Goal: Use online tool/utility: Utilize a website feature to perform a specific function

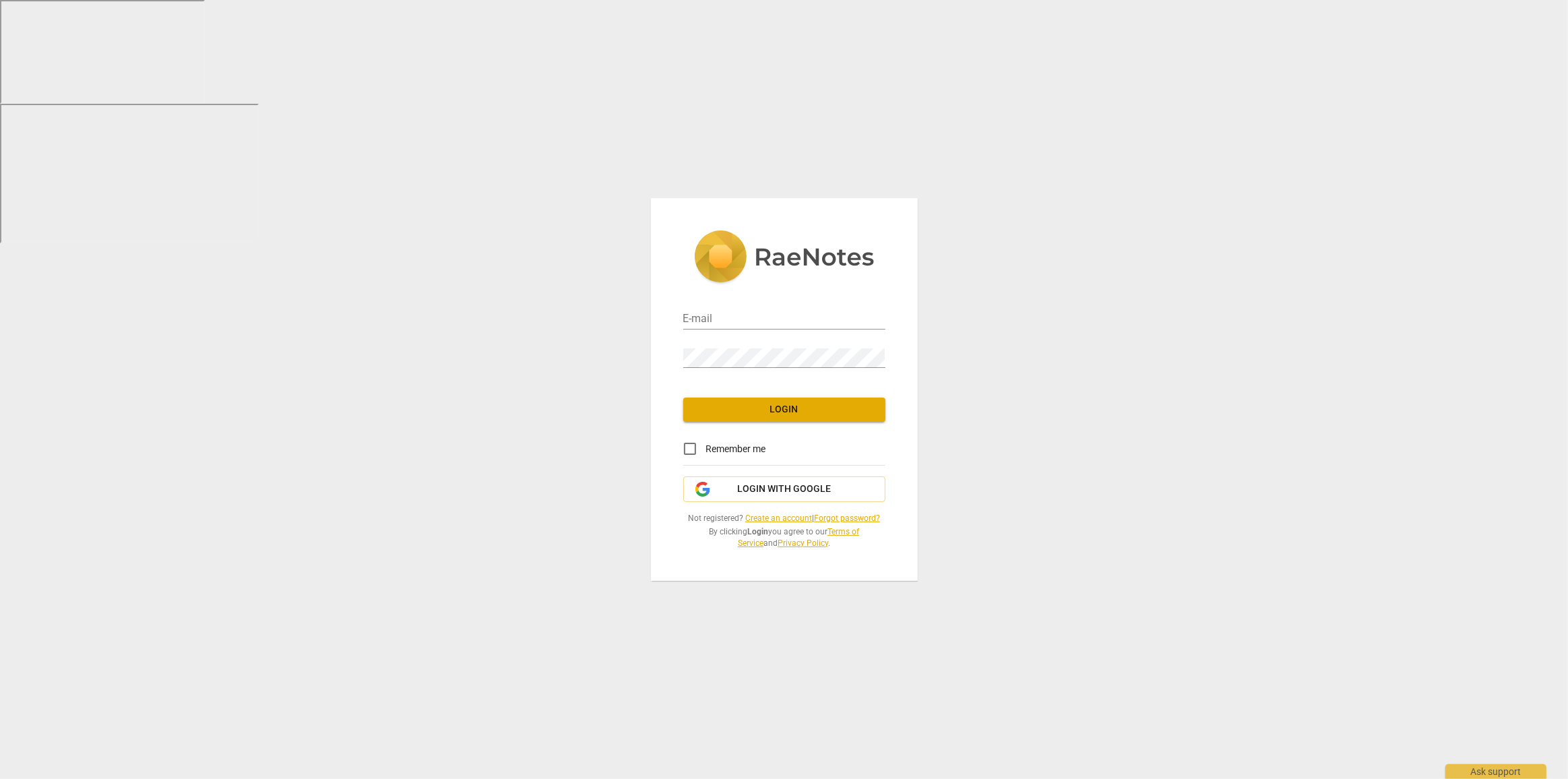
type input "[PERSON_NAME][EMAIL_ADDRESS][DOMAIN_NAME]"
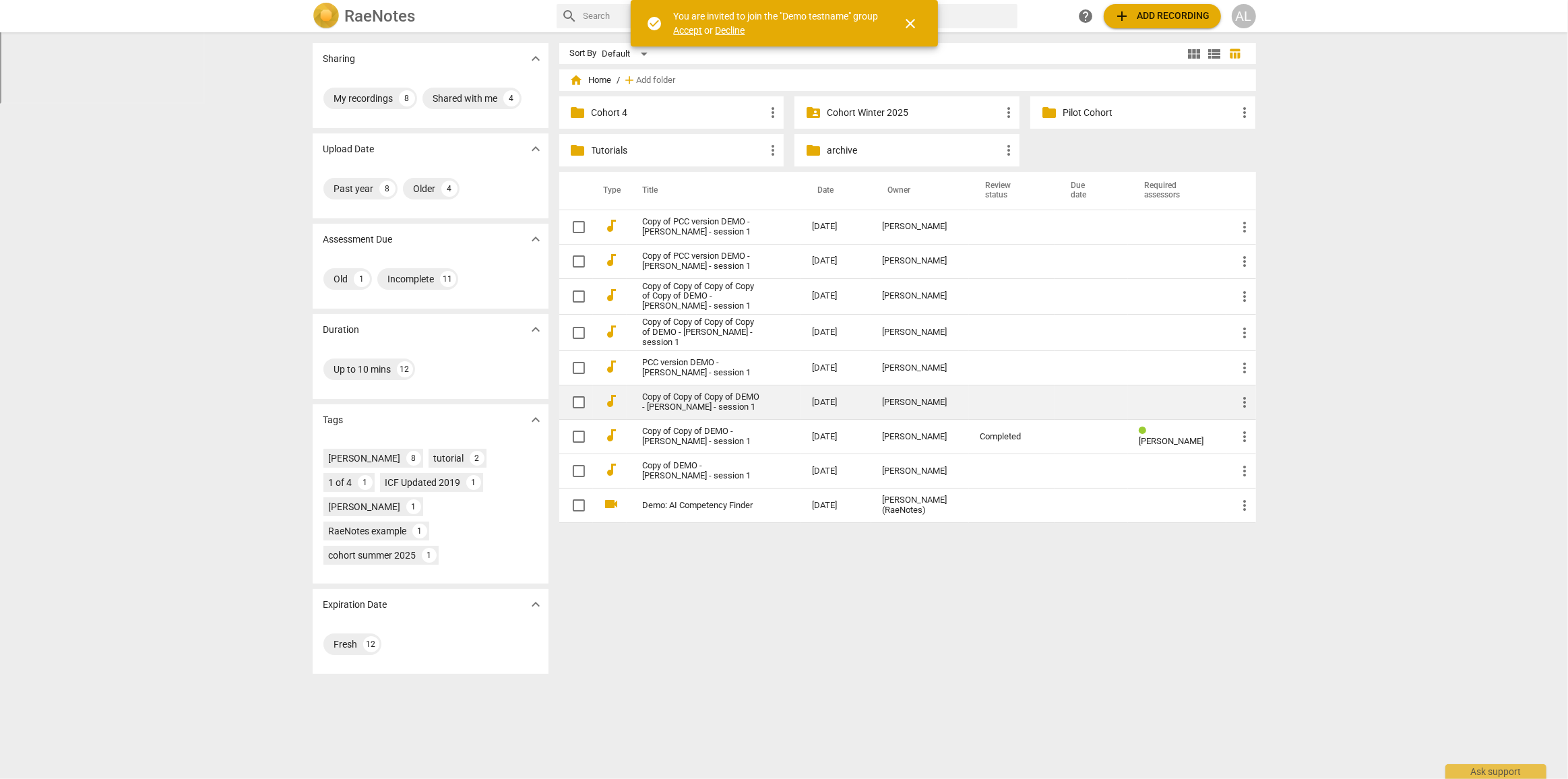
click at [694, 393] on link "Copy of Copy of Copy of DEMO - [PERSON_NAME] - session 1" at bounding box center [703, 402] width 121 height 20
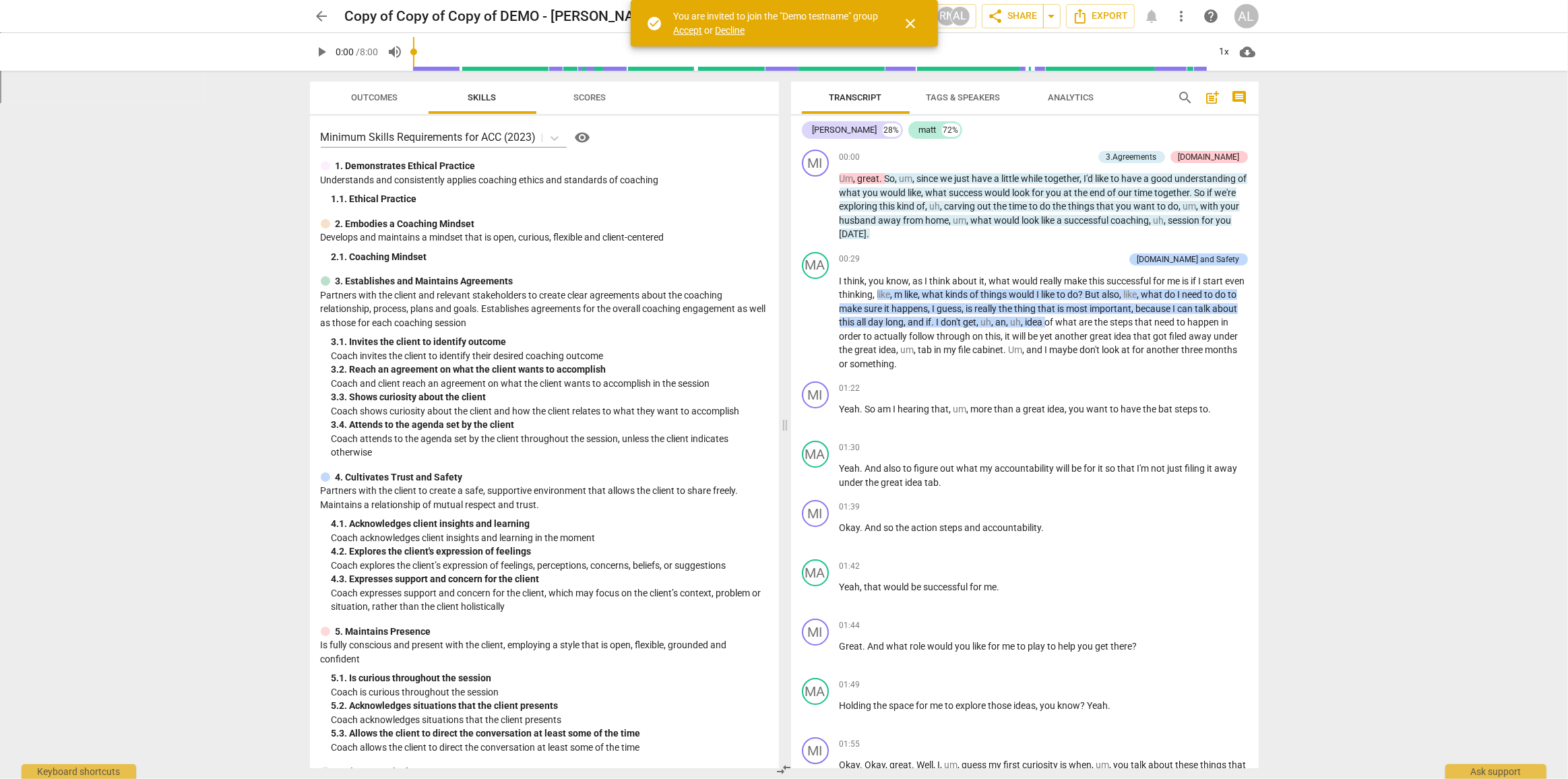
click at [912, 22] on span "close" at bounding box center [911, 23] width 16 height 16
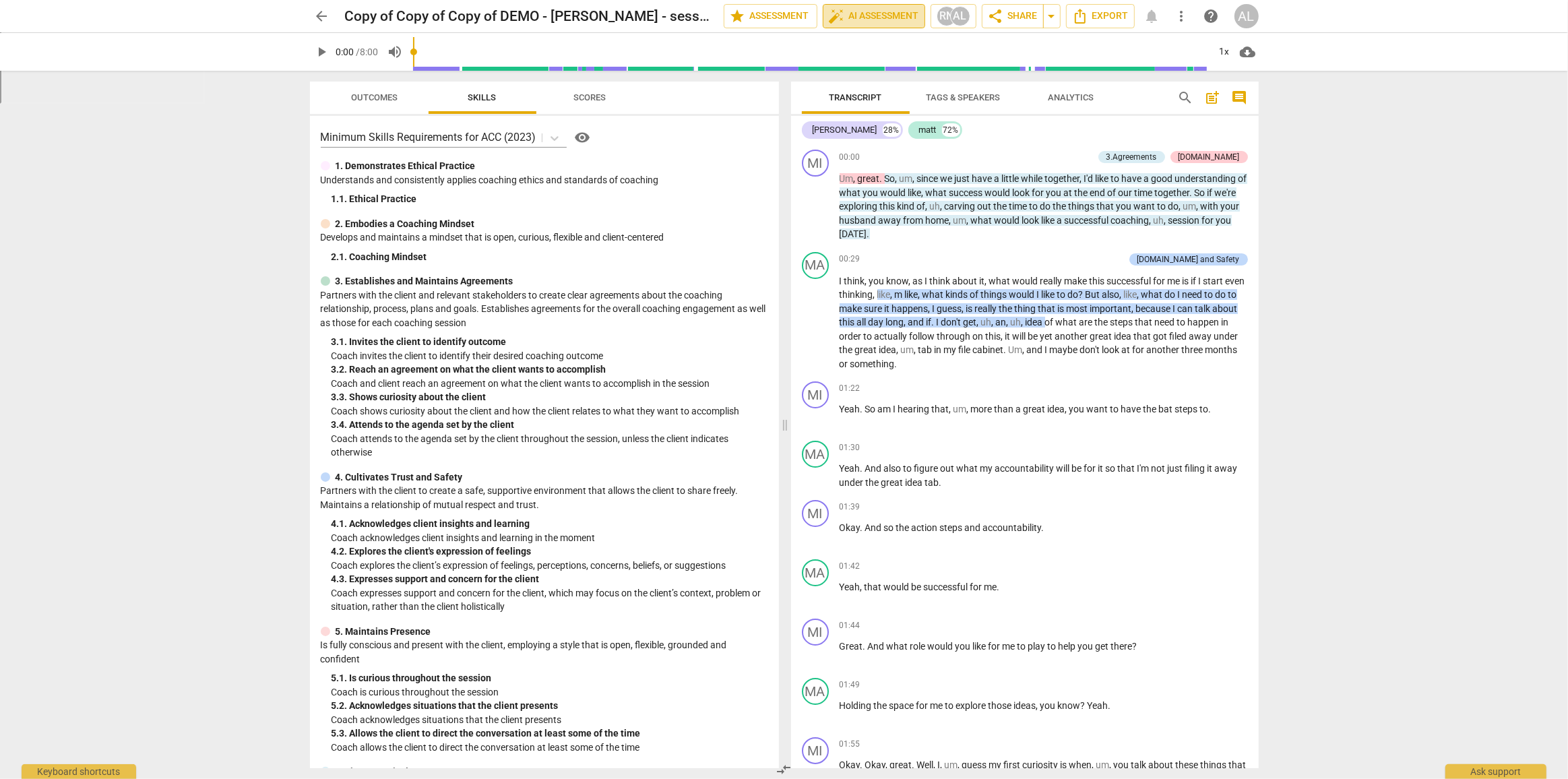
click at [906, 10] on span "auto_fix_high AI Assessment" at bounding box center [874, 16] width 90 height 16
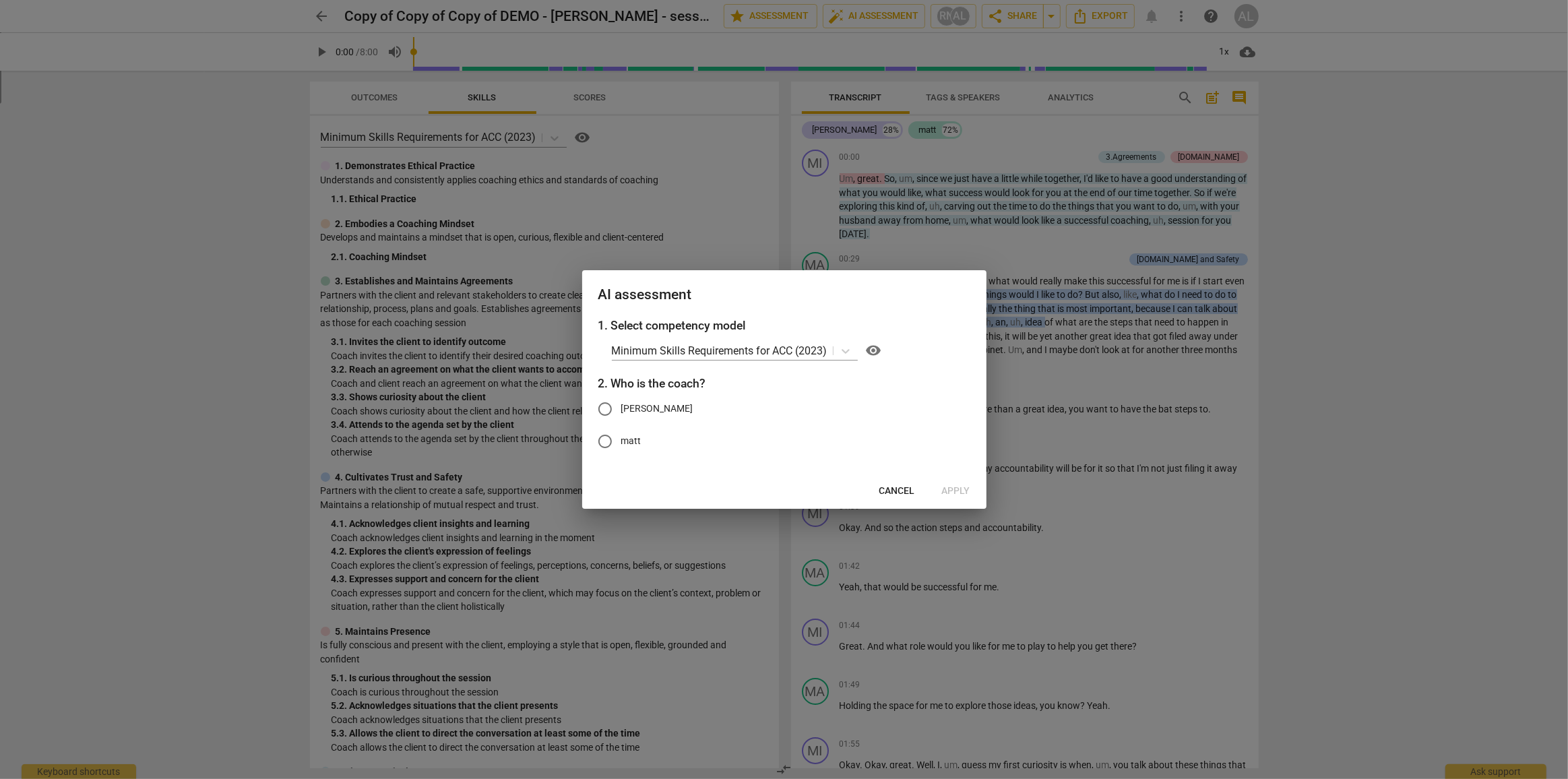
click at [606, 411] on input "[PERSON_NAME]" at bounding box center [605, 409] width 32 height 32
radio input "true"
click at [967, 491] on span "Apply" at bounding box center [956, 491] width 28 height 13
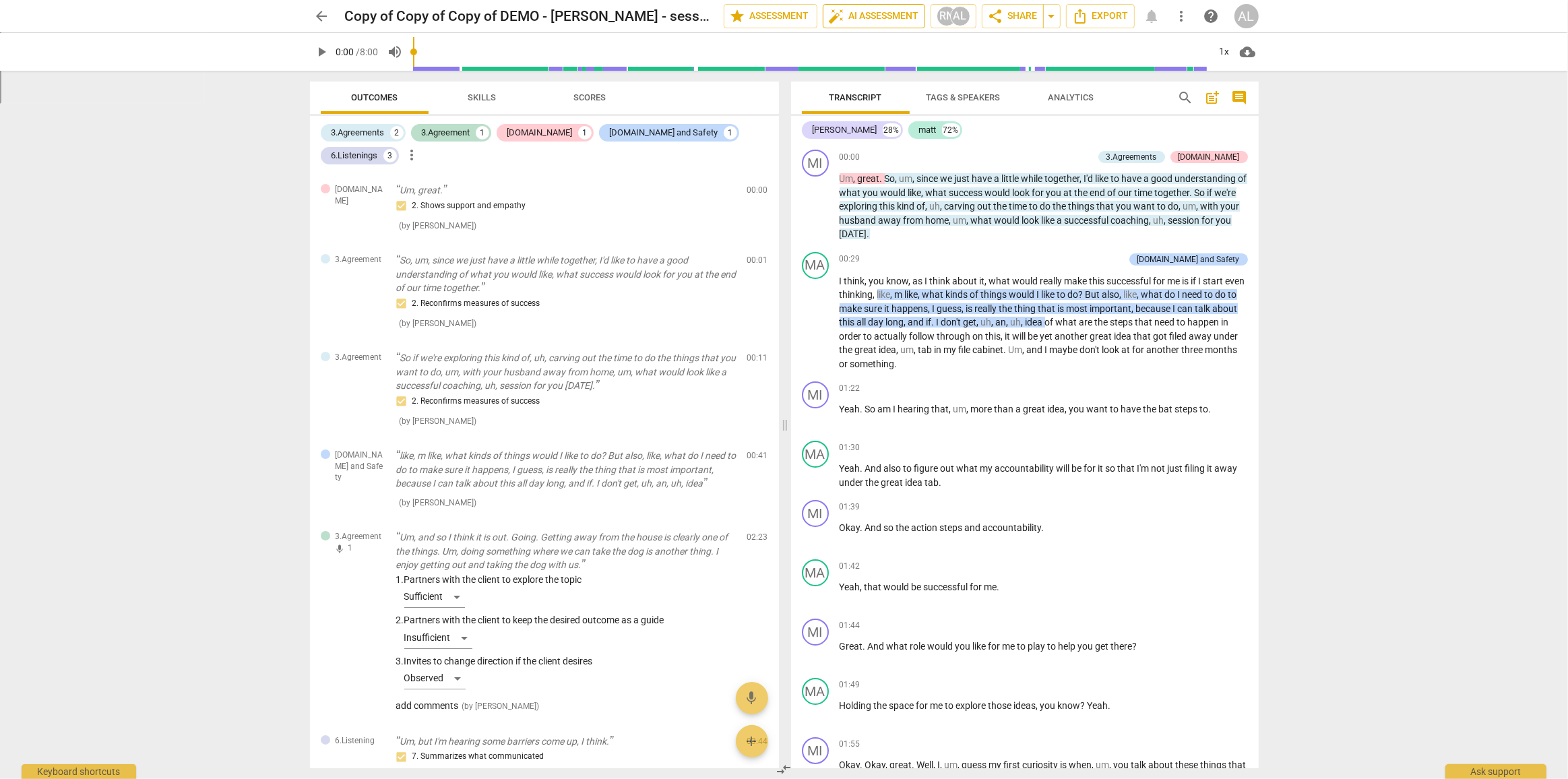
click at [858, 11] on span "auto_fix_high AI Assessment" at bounding box center [874, 16] width 90 height 16
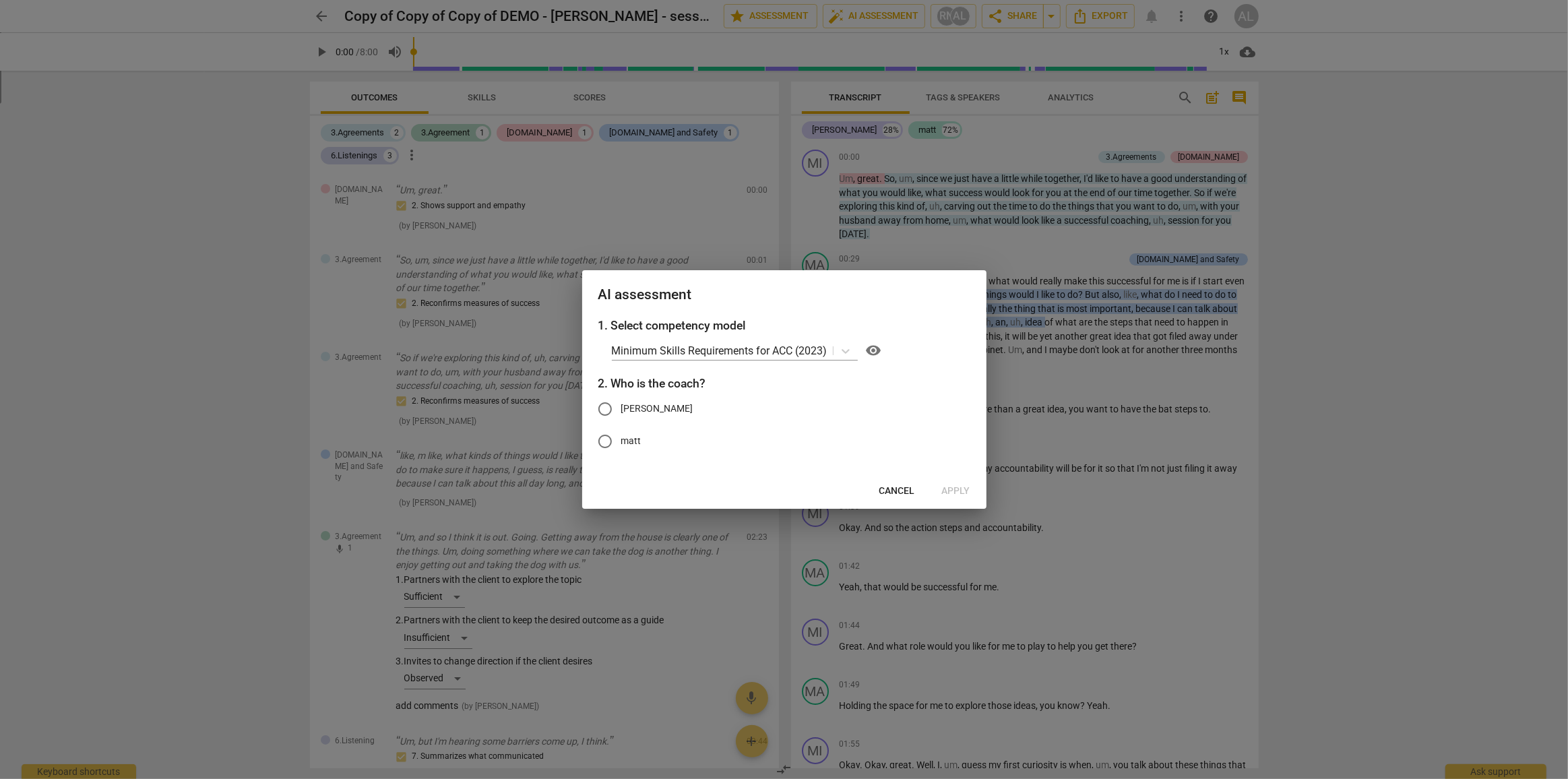
click at [609, 406] on input "[PERSON_NAME]" at bounding box center [605, 409] width 32 height 32
radio input "true"
drag, startPoint x: 963, startPoint y: 491, endPoint x: 955, endPoint y: 491, distance: 8.0
click at [962, 491] on span "Apply" at bounding box center [956, 491] width 28 height 13
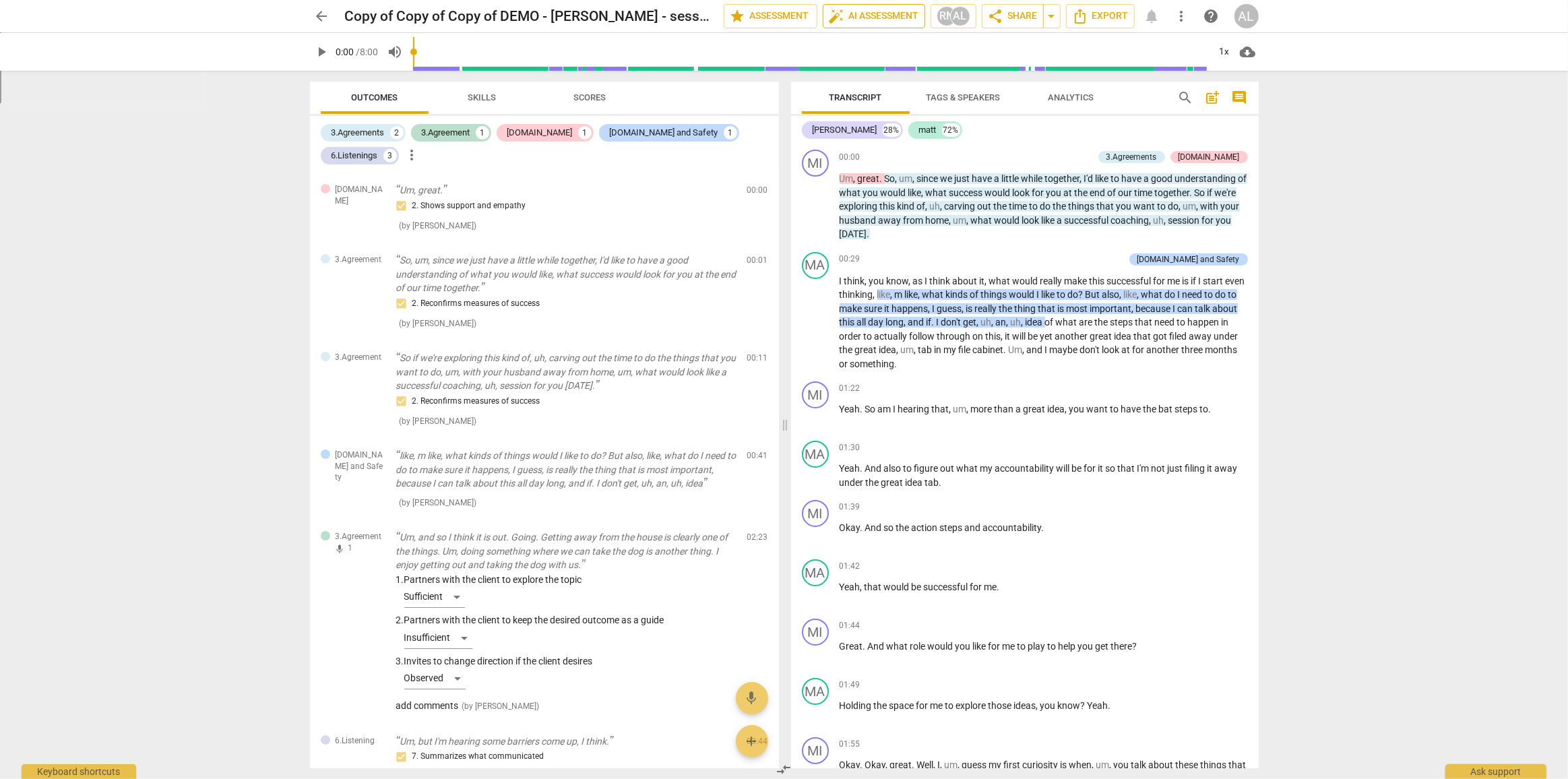
click at [855, 11] on span "auto_fix_high AI Assessment" at bounding box center [874, 16] width 90 height 16
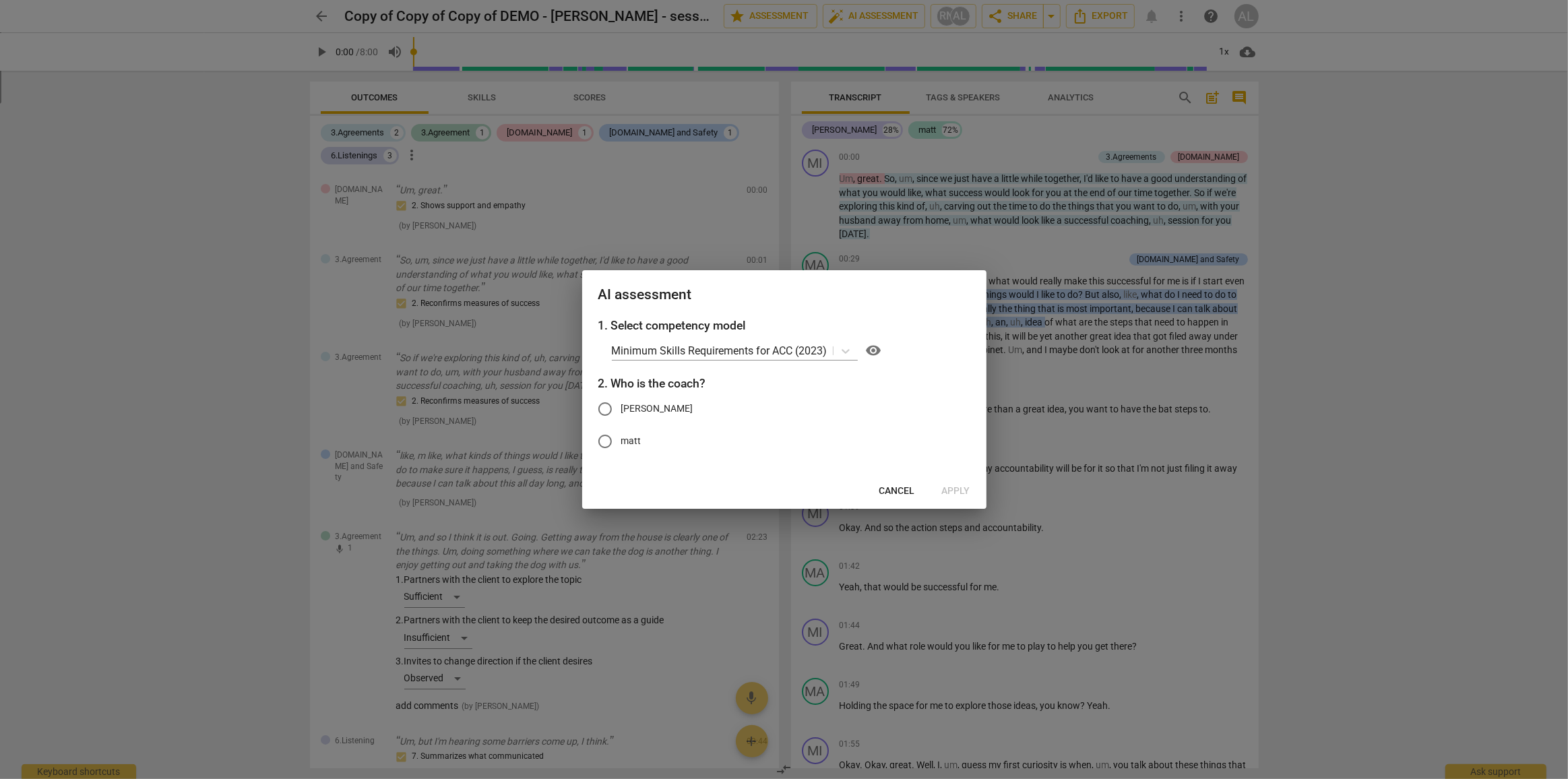
click at [901, 501] on button "Cancel" at bounding box center [897, 491] width 57 height 24
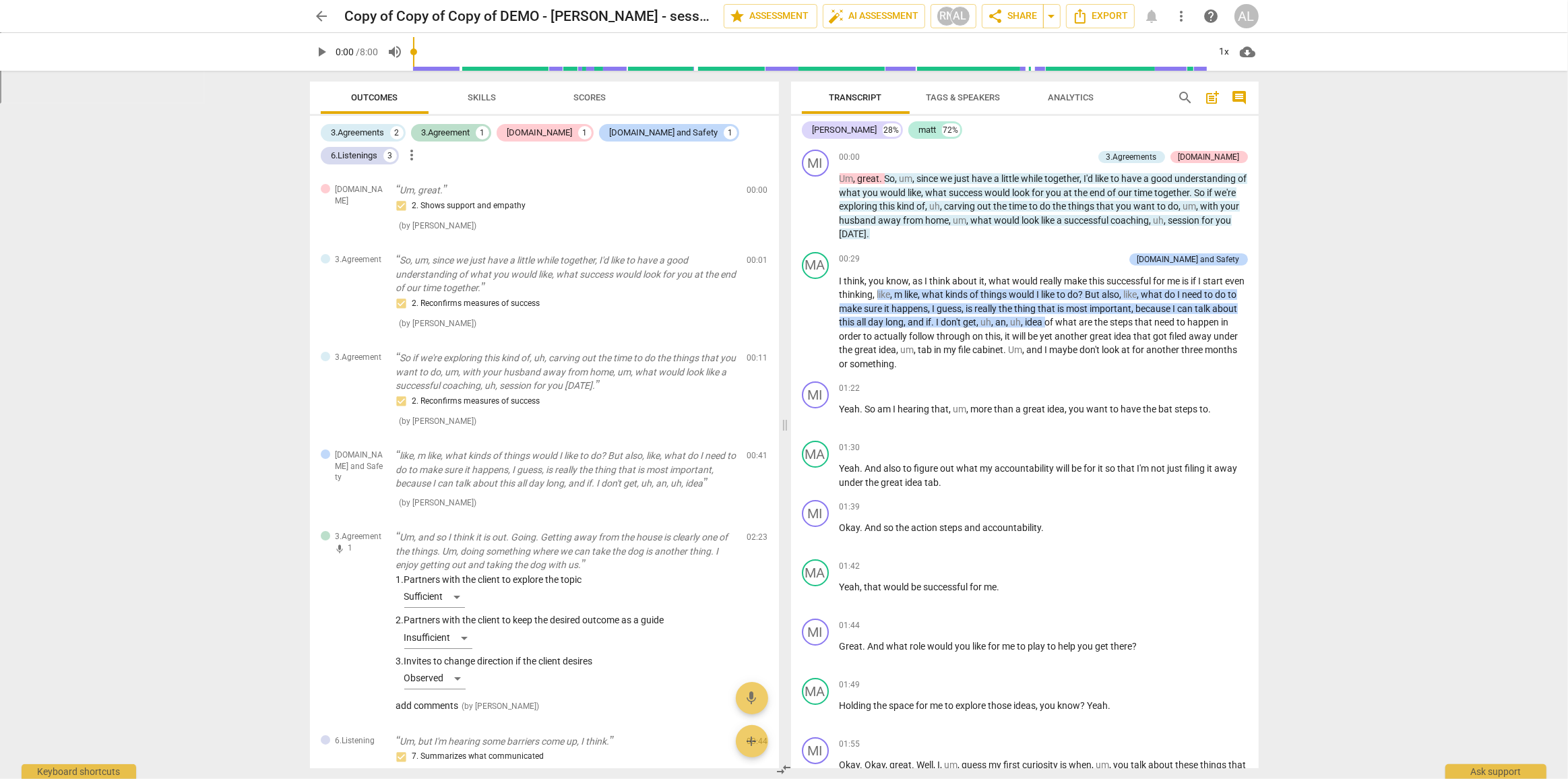
click at [1177, 22] on span "more_vert" at bounding box center [1182, 16] width 16 height 16
click at [1238, 66] on div "file_copy Make a clean copy" at bounding box center [1247, 64] width 133 height 32
click at [841, 25] on link "View" at bounding box center [832, 20] width 20 height 10
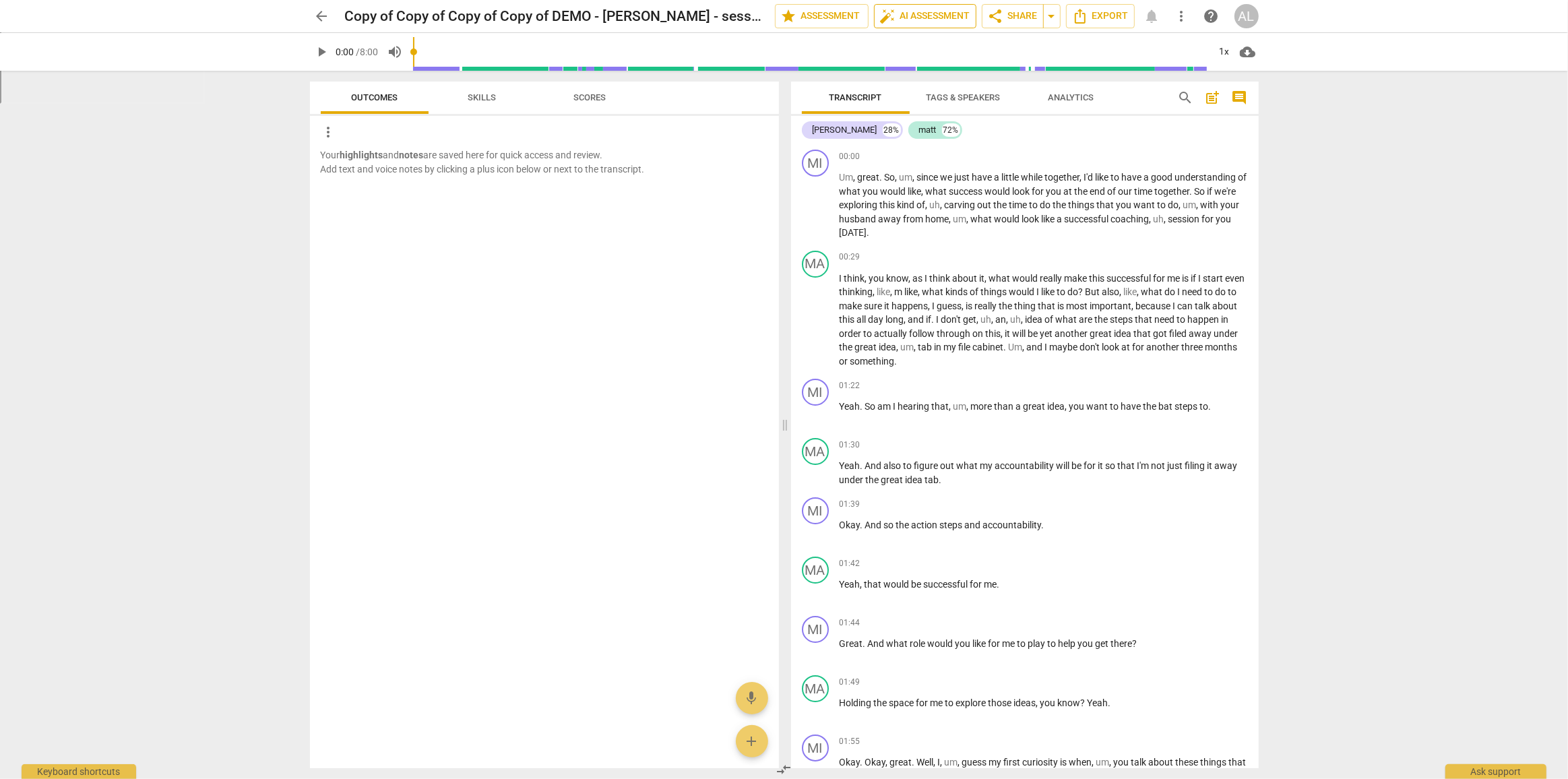
click at [948, 17] on span "auto_fix_high AI Assessment" at bounding box center [925, 16] width 90 height 16
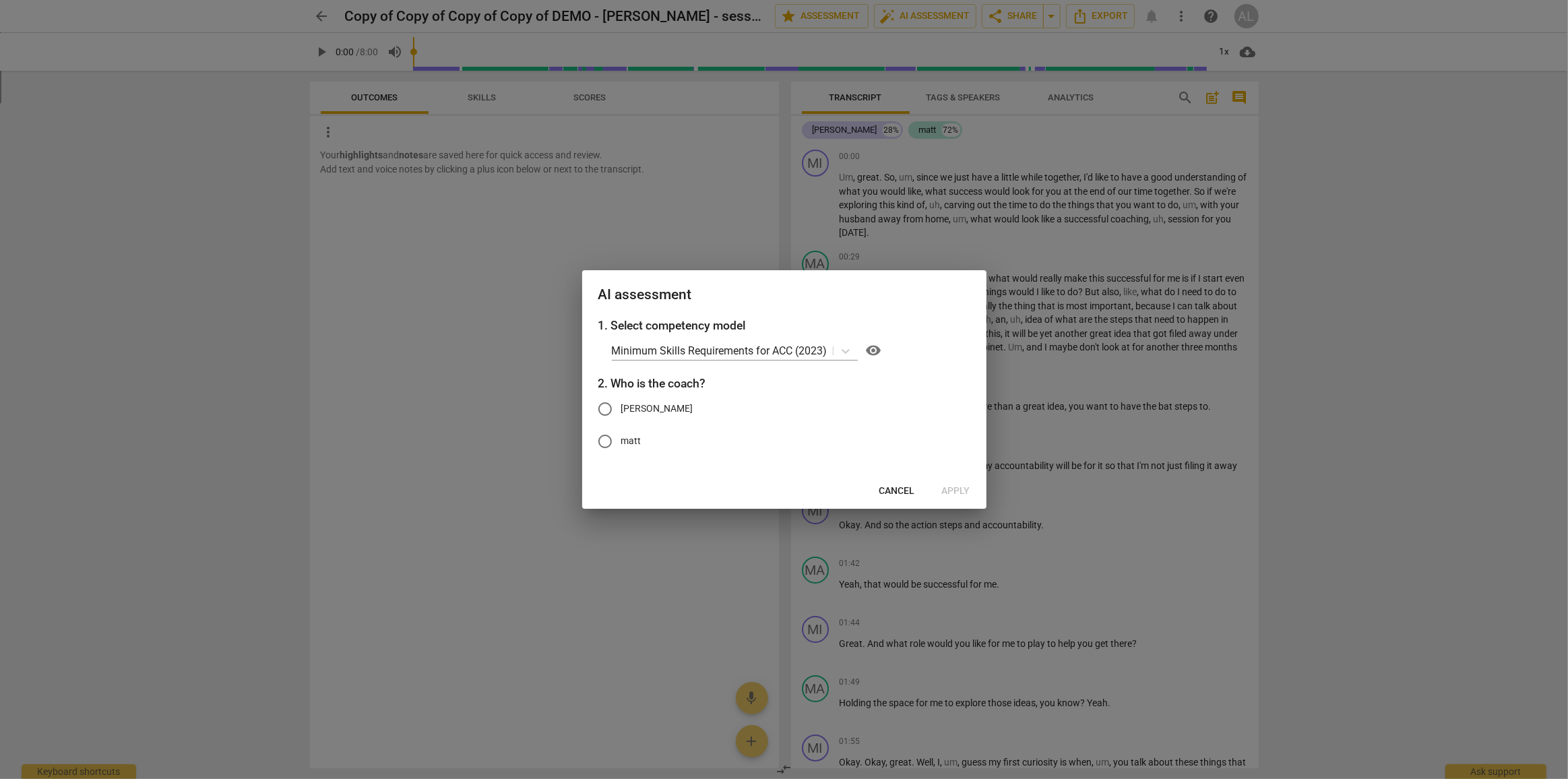
click at [639, 402] on span "[PERSON_NAME]" at bounding box center [657, 409] width 72 height 14
click at [622, 402] on input "[PERSON_NAME]" at bounding box center [605, 409] width 32 height 32
radio input "true"
click at [943, 489] on span "Apply" at bounding box center [956, 491] width 28 height 13
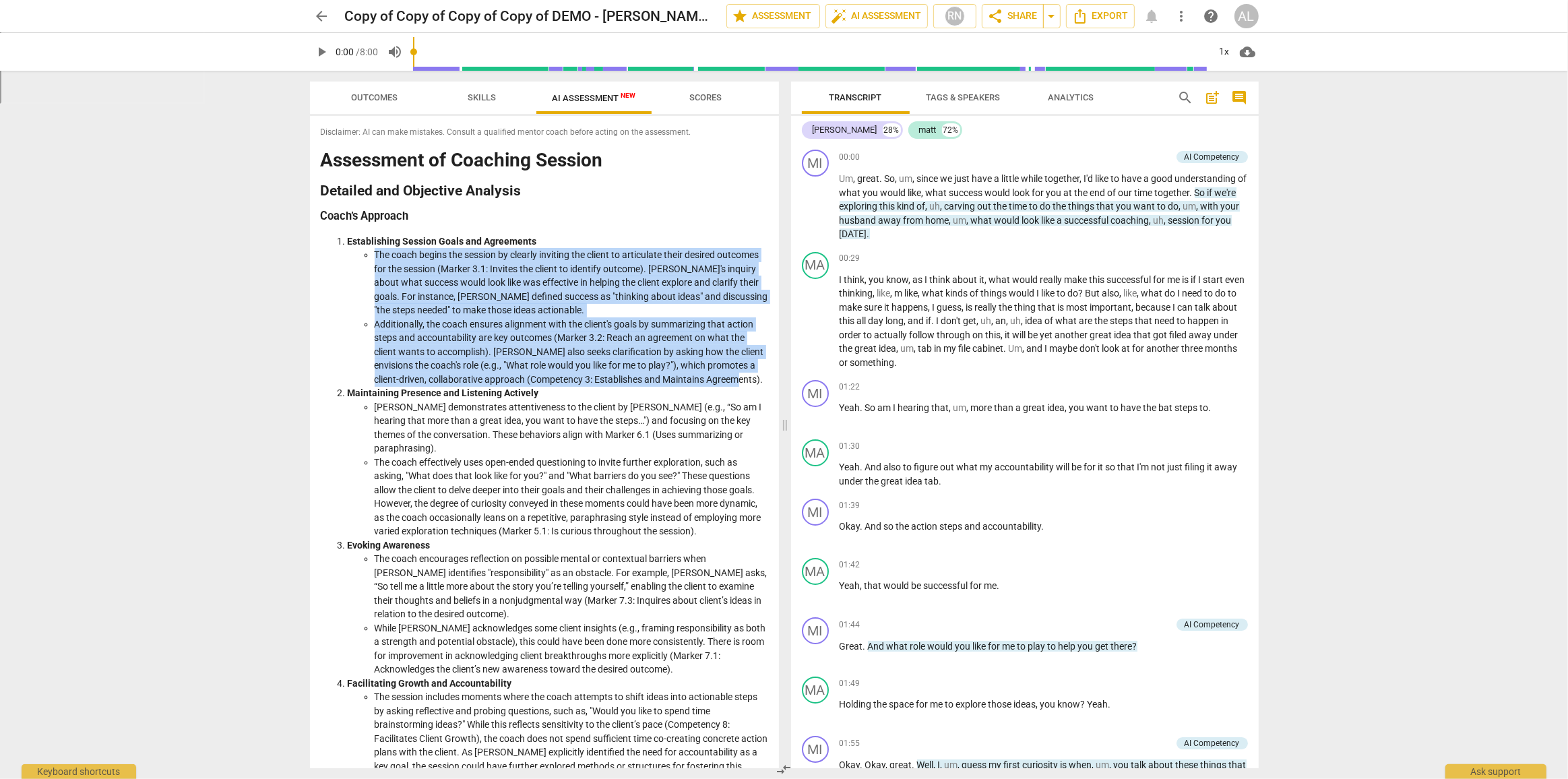
drag, startPoint x: 377, startPoint y: 258, endPoint x: 696, endPoint y: 389, distance: 344.9
click at [696, 386] on ul "The coach begins the session by clearly inviting the client to articulate their…" at bounding box center [558, 316] width 421 height 138
click at [482, 98] on span "Skills" at bounding box center [482, 97] width 28 height 10
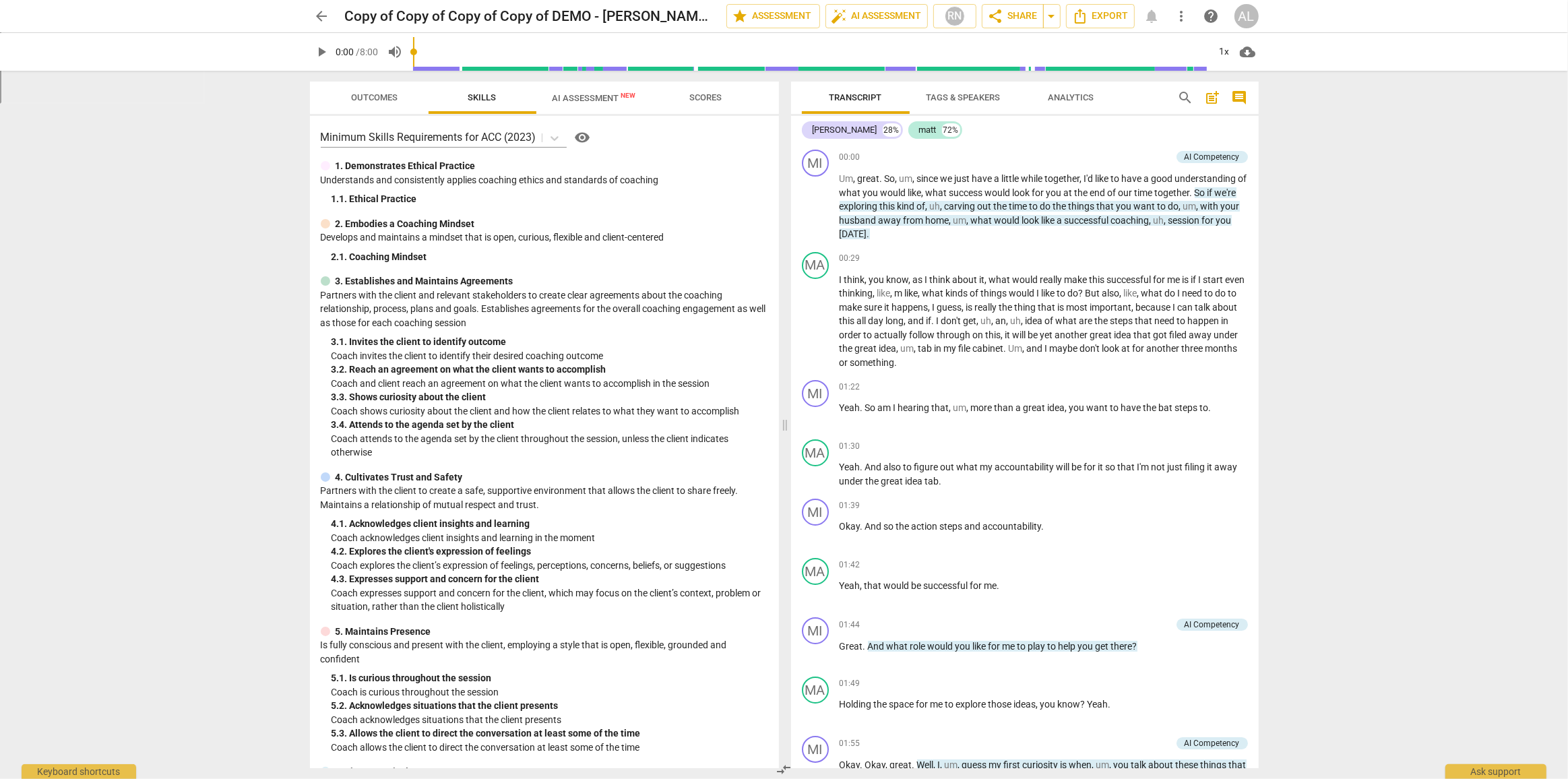
click at [612, 90] on span "AI Assessment New" at bounding box center [594, 97] width 116 height 20
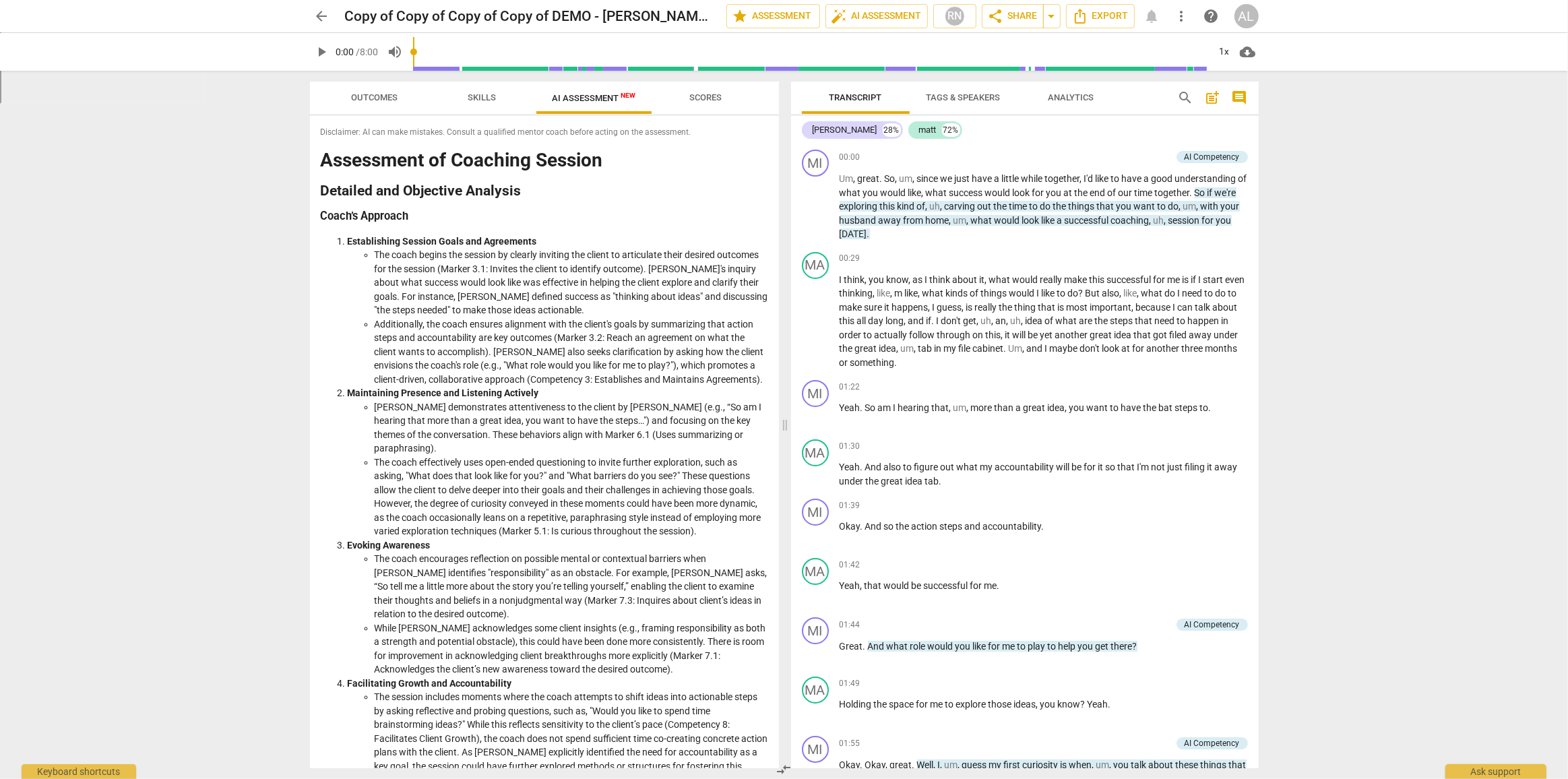
click at [137, 325] on div "arrow_back Copy of Copy of Copy of Copy of DEMO - [PERSON_NAME] - session 1 edi…" at bounding box center [784, 389] width 1568 height 779
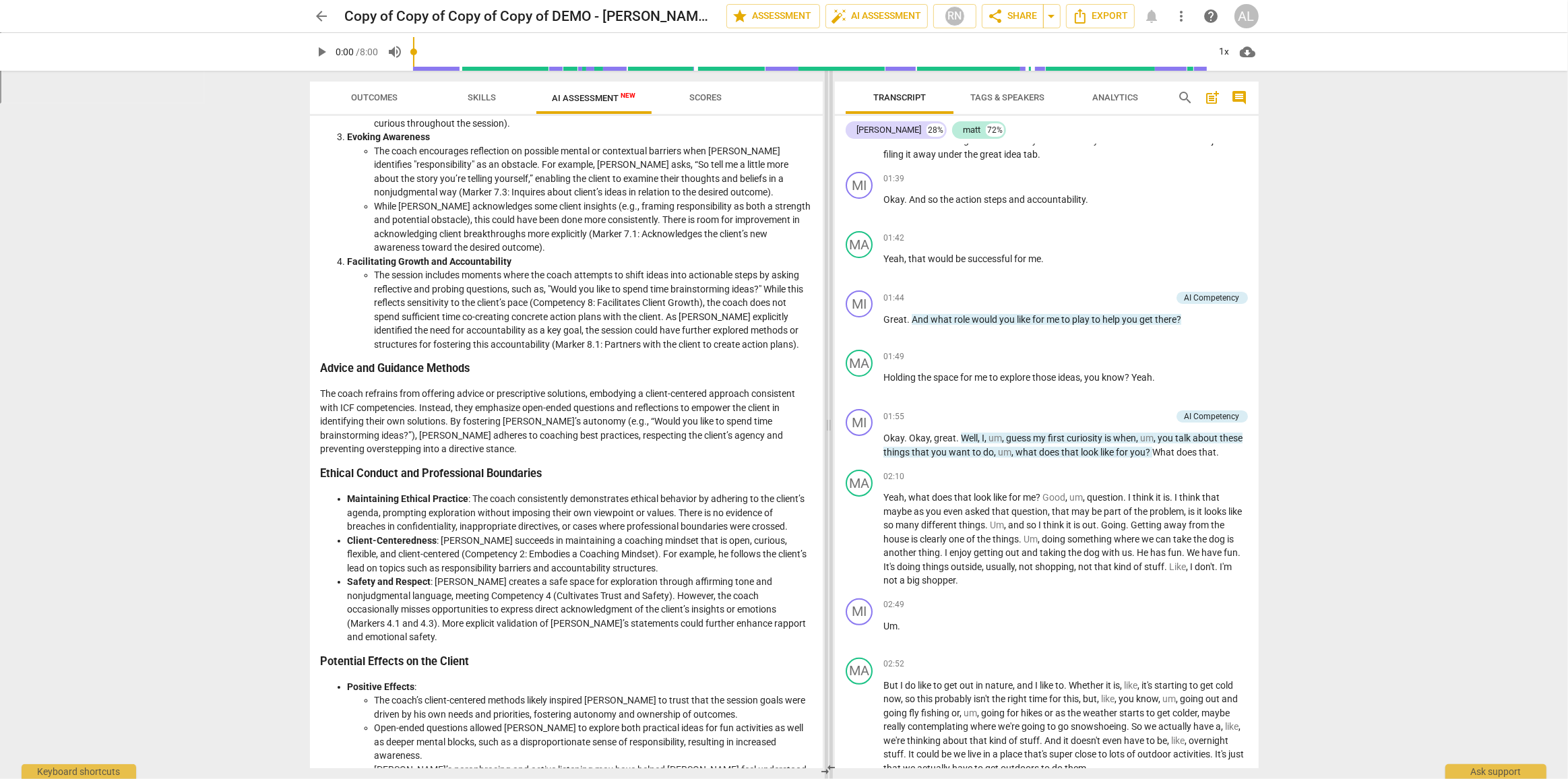
scroll to position [380, 0]
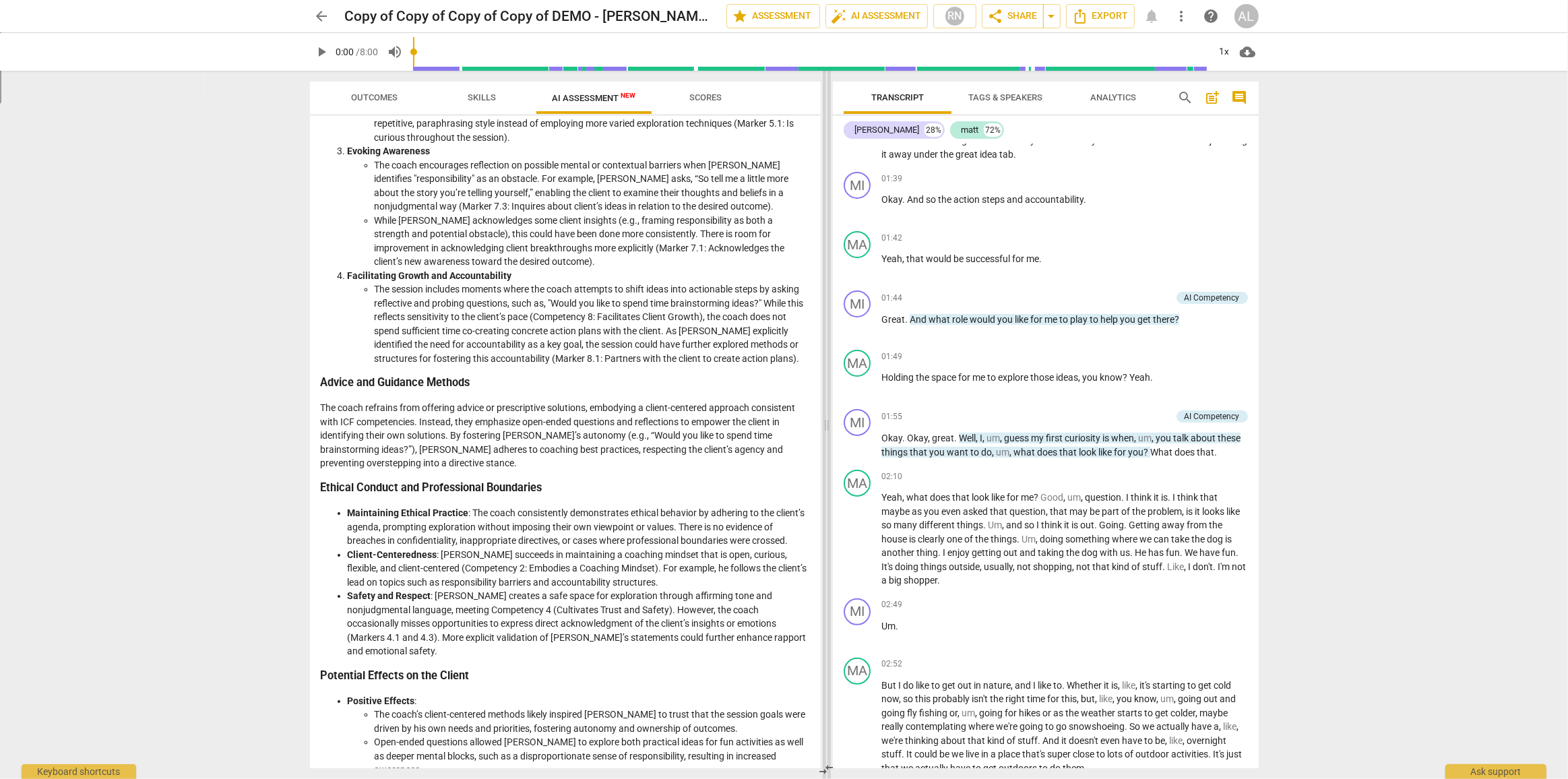
drag, startPoint x: 787, startPoint y: 427, endPoint x: 829, endPoint y: 433, distance: 42.4
click at [829, 433] on span at bounding box center [827, 425] width 8 height 708
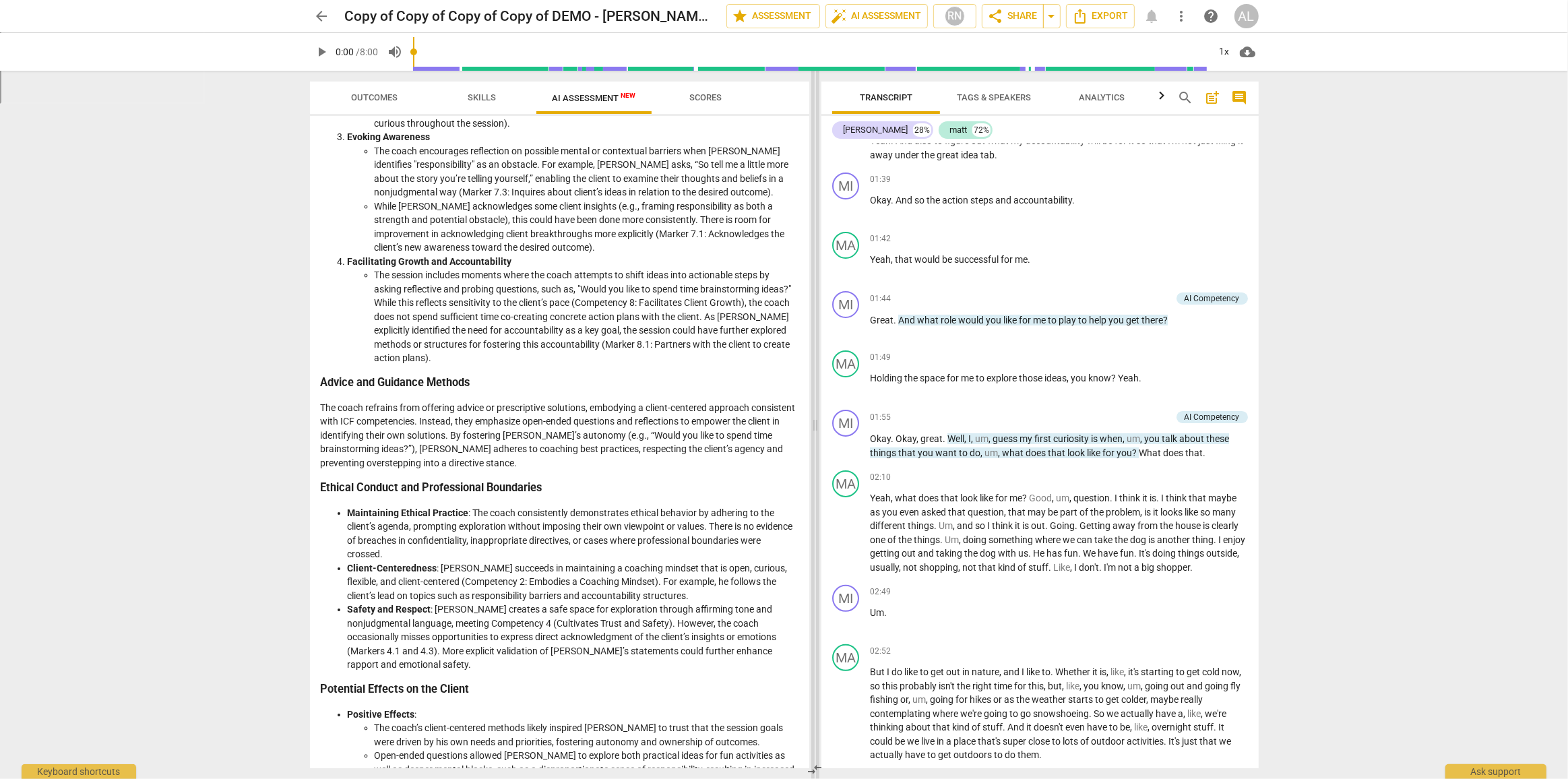
scroll to position [327, 0]
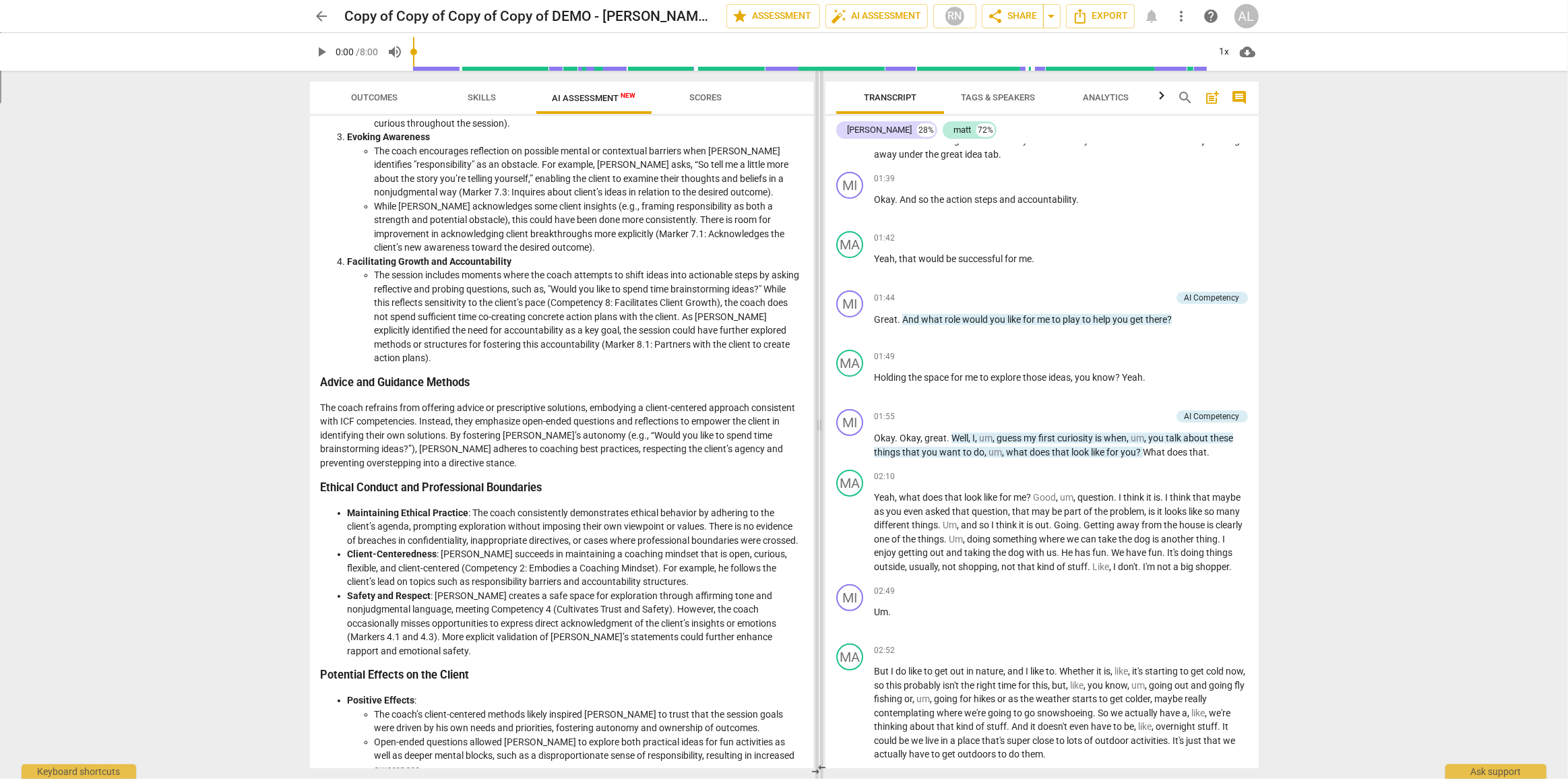
drag, startPoint x: 825, startPoint y: 424, endPoint x: 818, endPoint y: 428, distance: 8.1
click at [818, 428] on span at bounding box center [820, 425] width 8 height 708
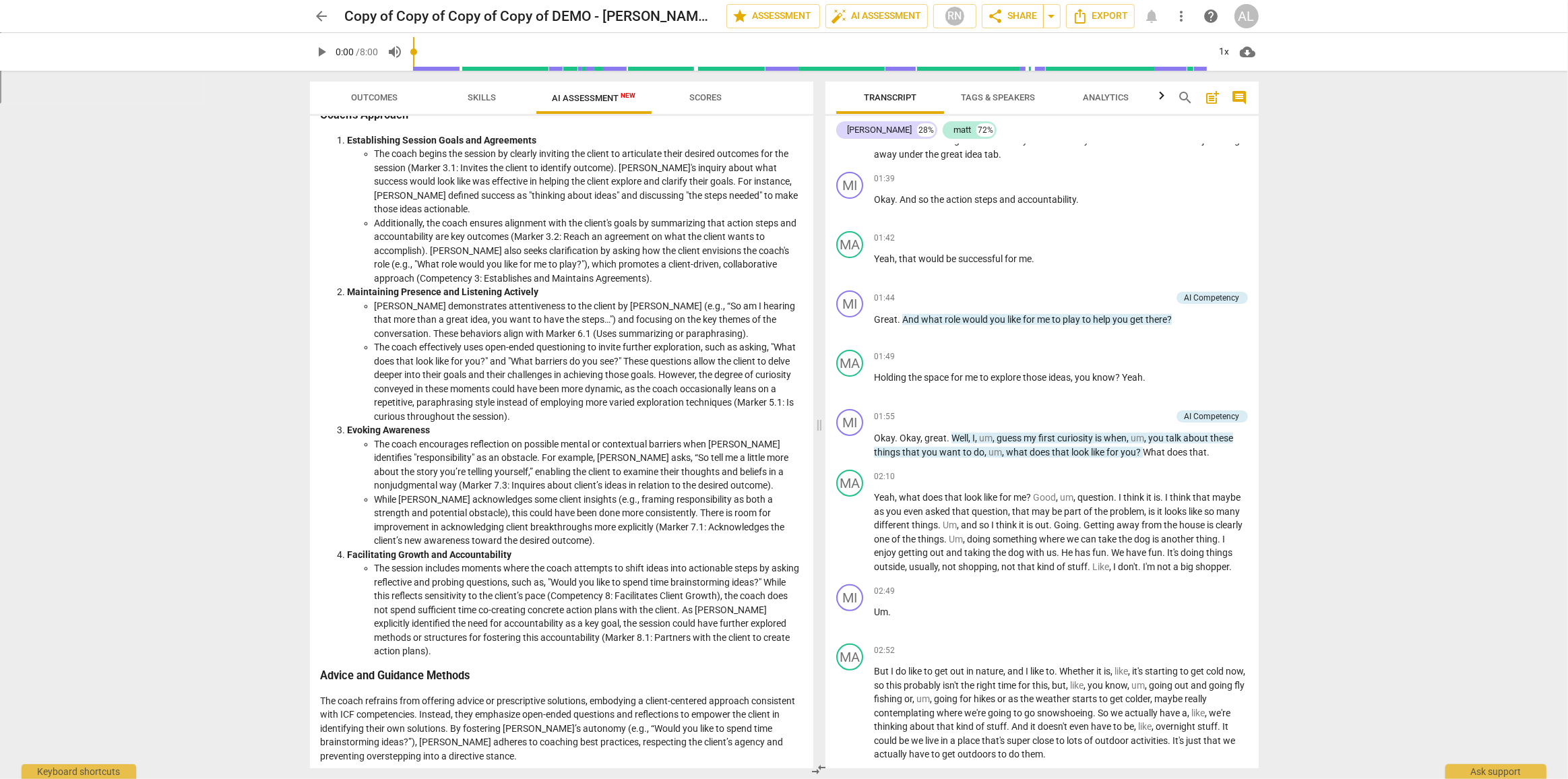
scroll to position [0, 0]
